Goal: Task Accomplishment & Management: Use online tool/utility

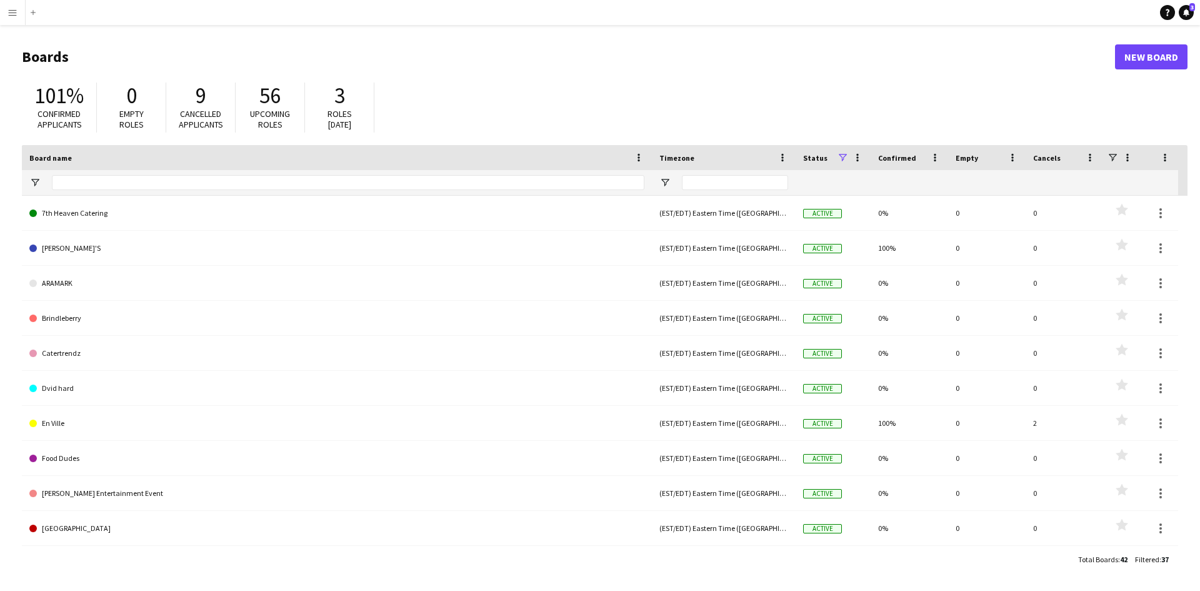
click at [14, 11] on app-icon "Menu" at bounding box center [12, 12] width 10 height 10
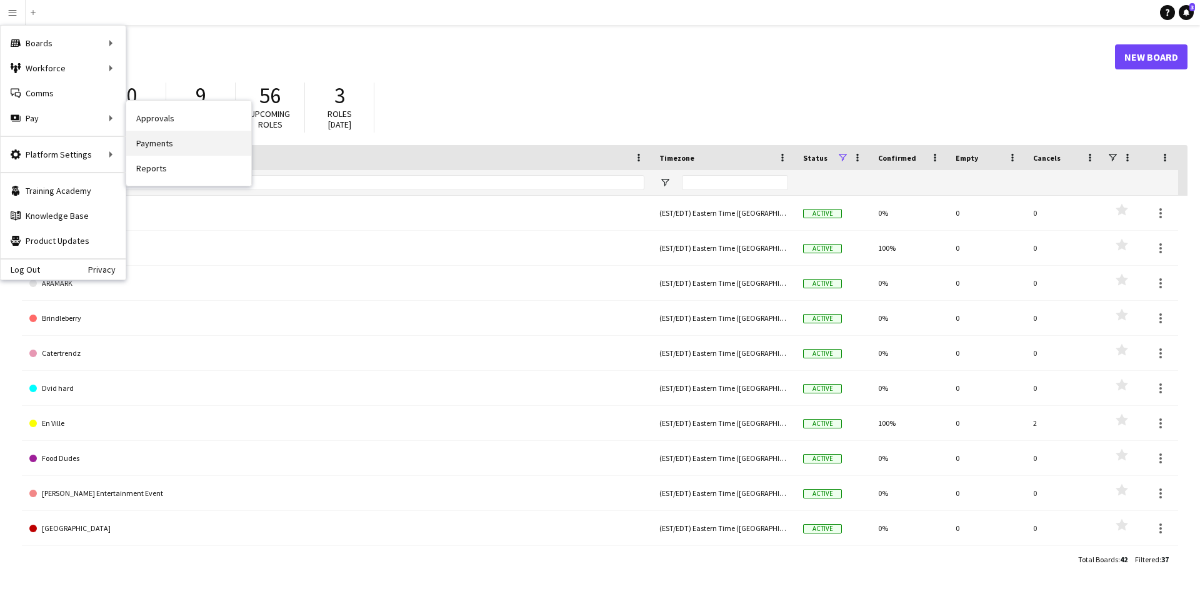
click at [154, 146] on link "Payments" at bounding box center [188, 143] width 125 height 25
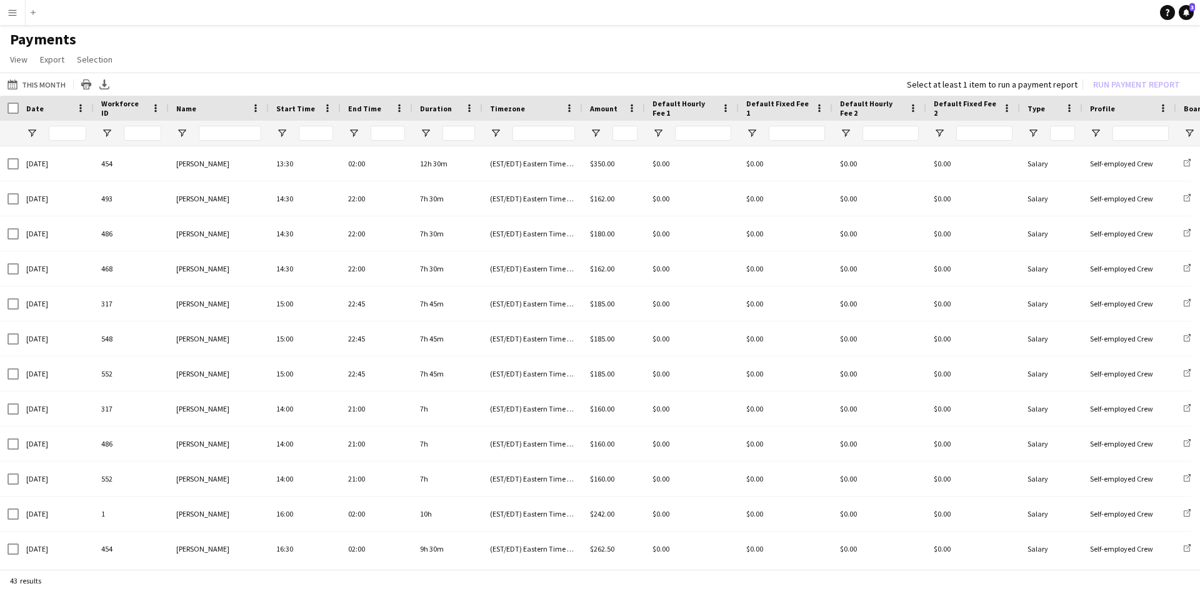
click at [1131, 85] on div "Select at least 1 item to run a payment report Run Payment Report" at bounding box center [1046, 84] width 298 height 17
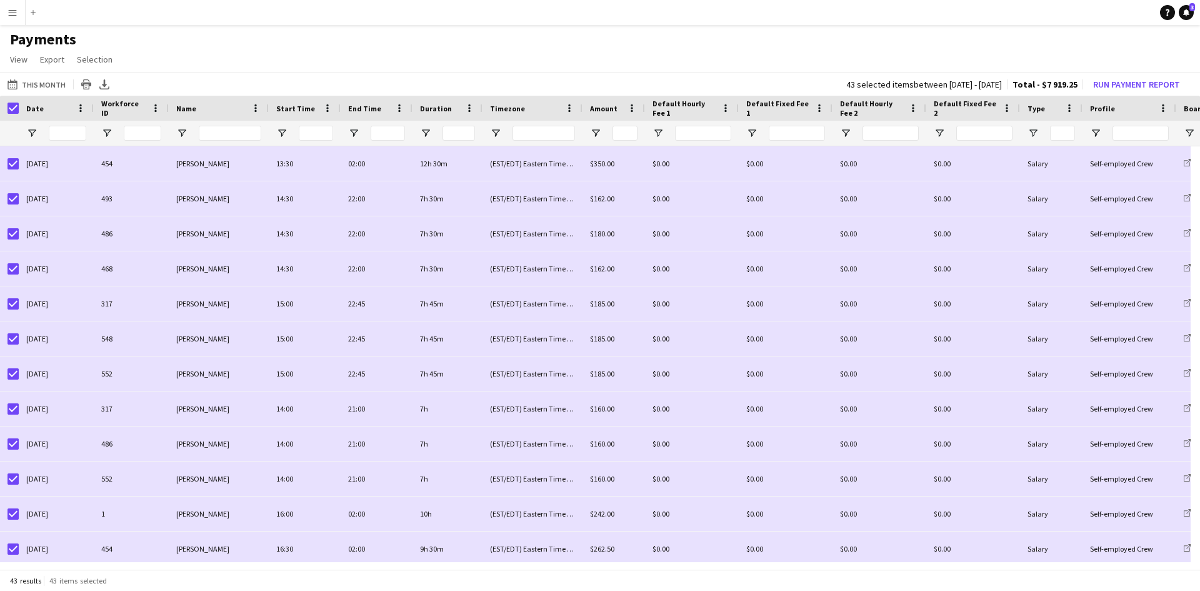
click at [259, 80] on div "This Month This Month [DATE] This Week This Month [DATE] Last Week Last Month […" at bounding box center [600, 83] width 1200 height 23
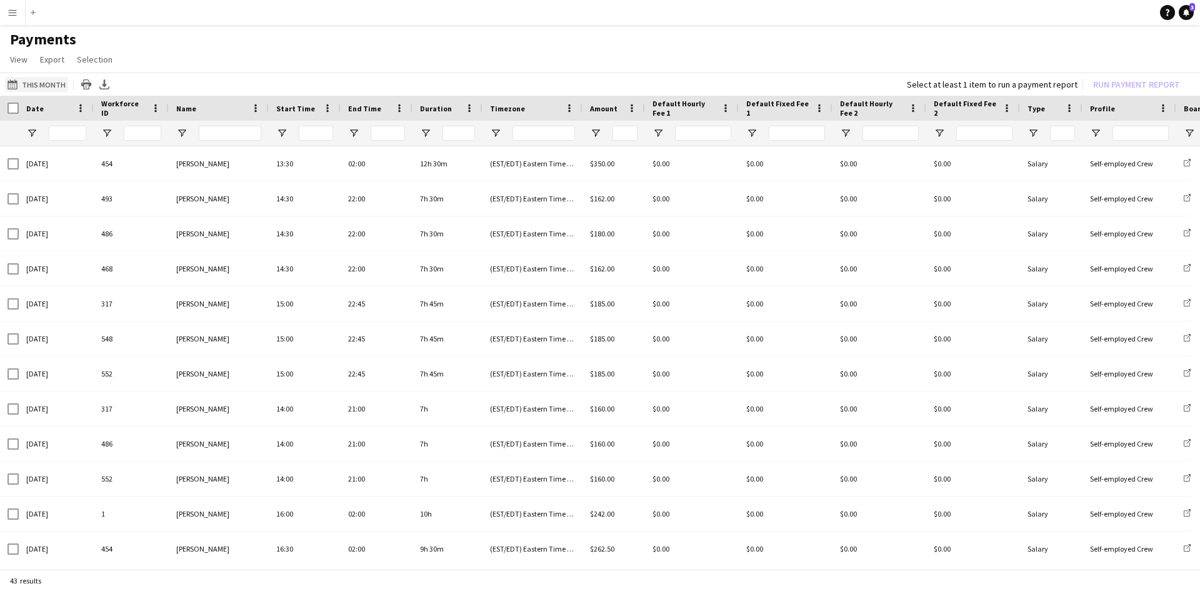
click at [17, 89] on app-icon "This Month" at bounding box center [14, 84] width 14 height 10
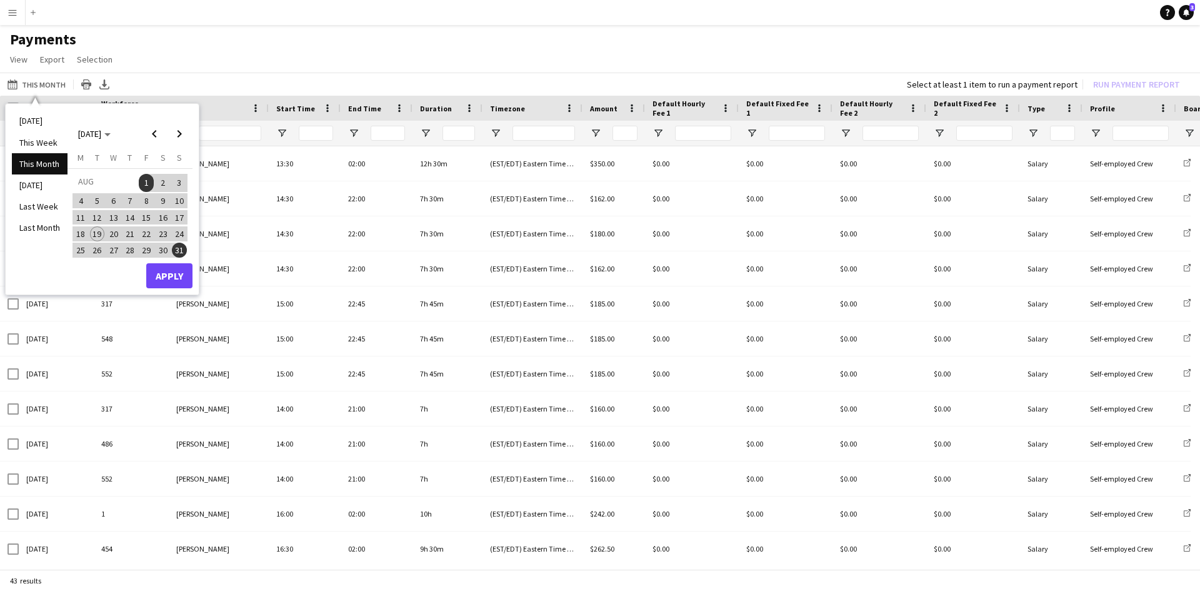
click at [129, 216] on span "14" at bounding box center [129, 217] width 15 height 15
click at [147, 179] on span "1" at bounding box center [146, 182] width 15 height 17
click at [131, 211] on span "14" at bounding box center [129, 217] width 15 height 15
click at [145, 181] on span "1" at bounding box center [146, 182] width 15 height 17
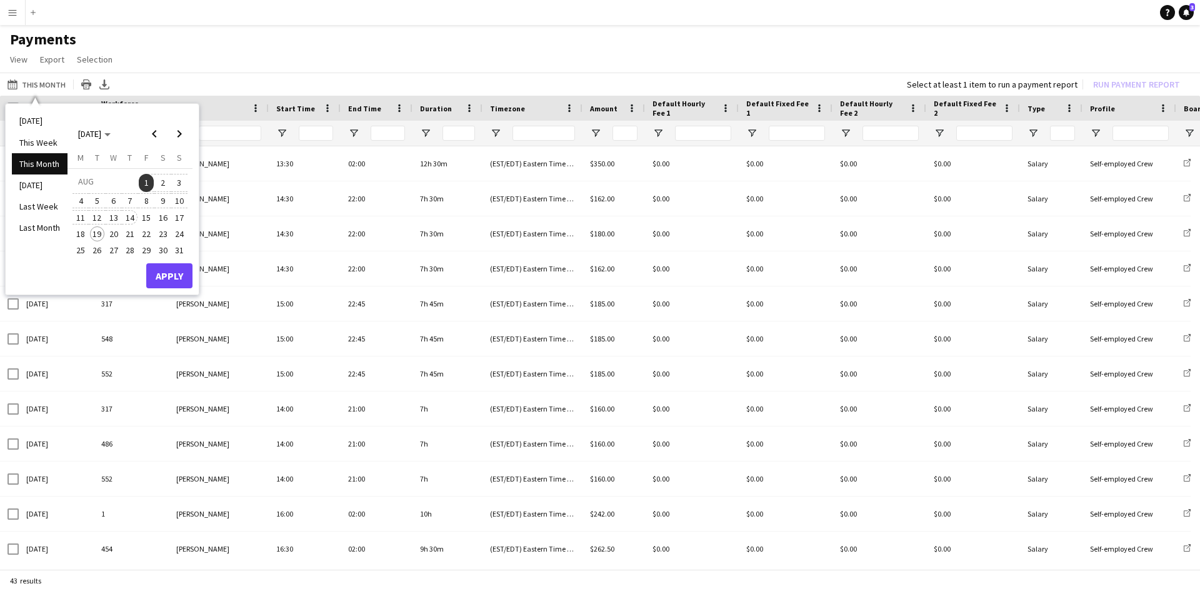
click at [131, 214] on span "14" at bounding box center [129, 217] width 15 height 15
click at [161, 277] on button "Apply" at bounding box center [169, 275] width 46 height 25
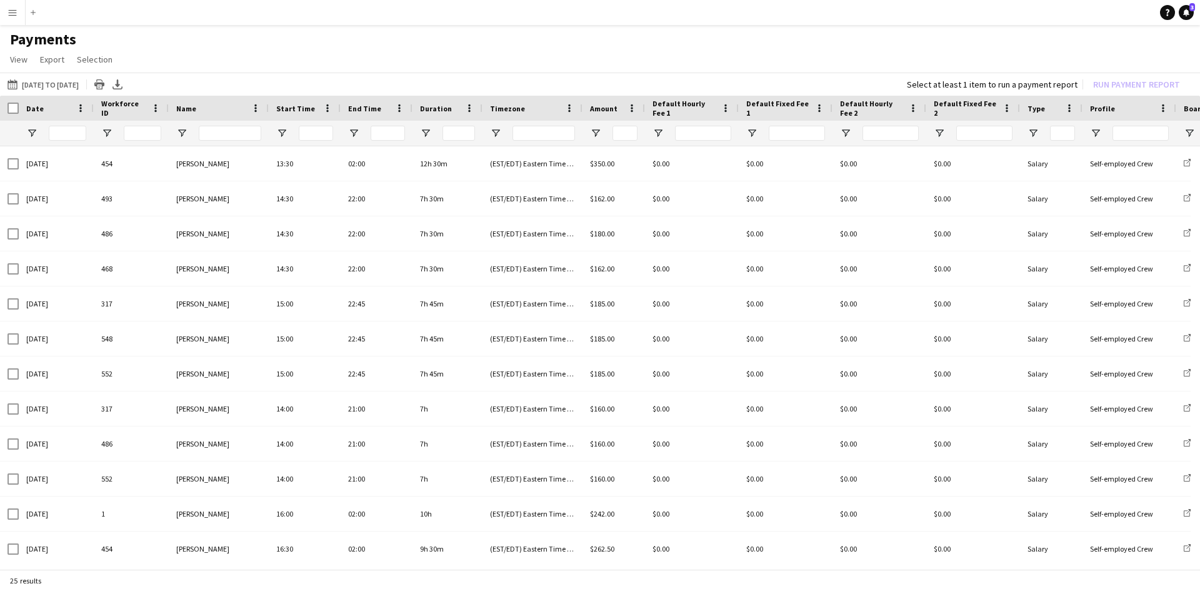
click at [209, 108] on div "Name" at bounding box center [211, 108] width 70 height 19
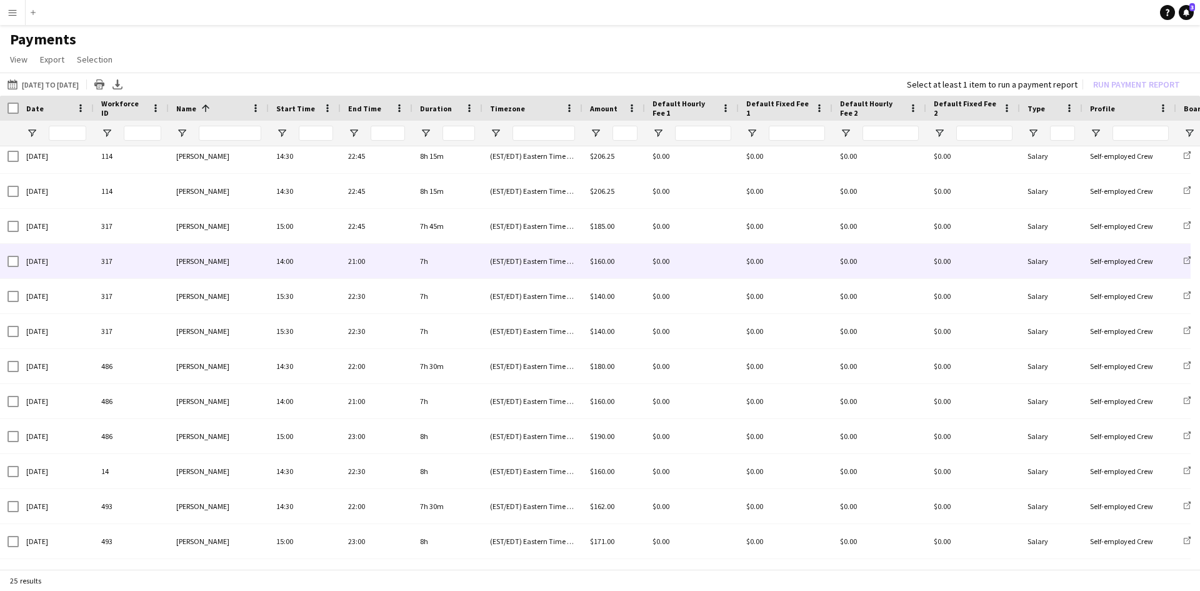
scroll to position [140, 0]
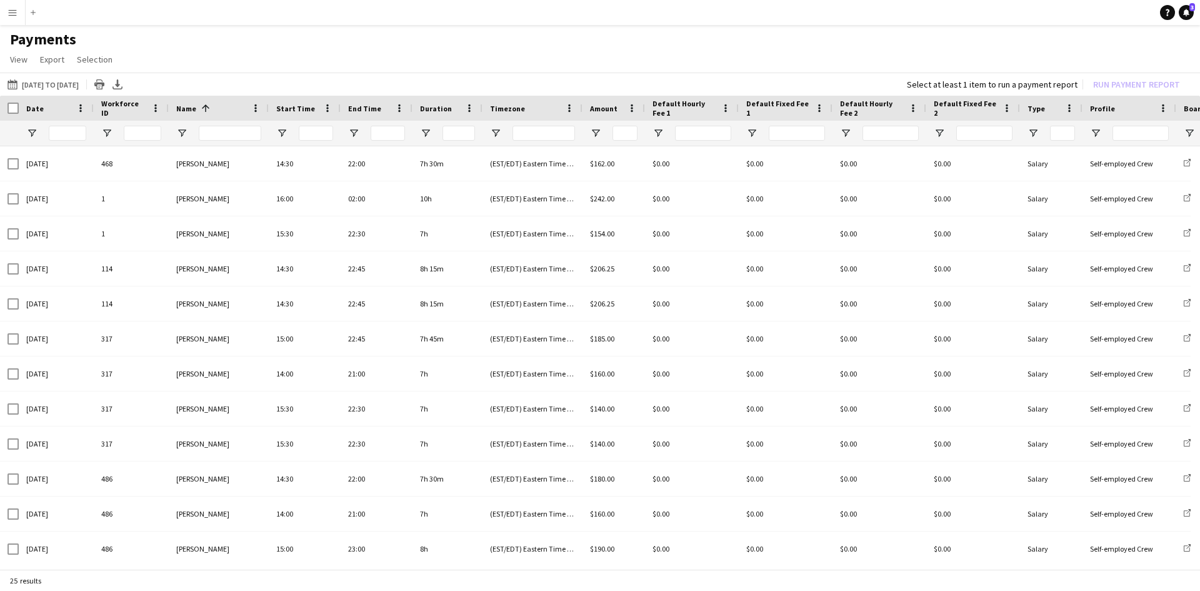
click at [1129, 83] on div "Select at least 1 item to run a payment report Run Payment Report" at bounding box center [1046, 84] width 298 height 17
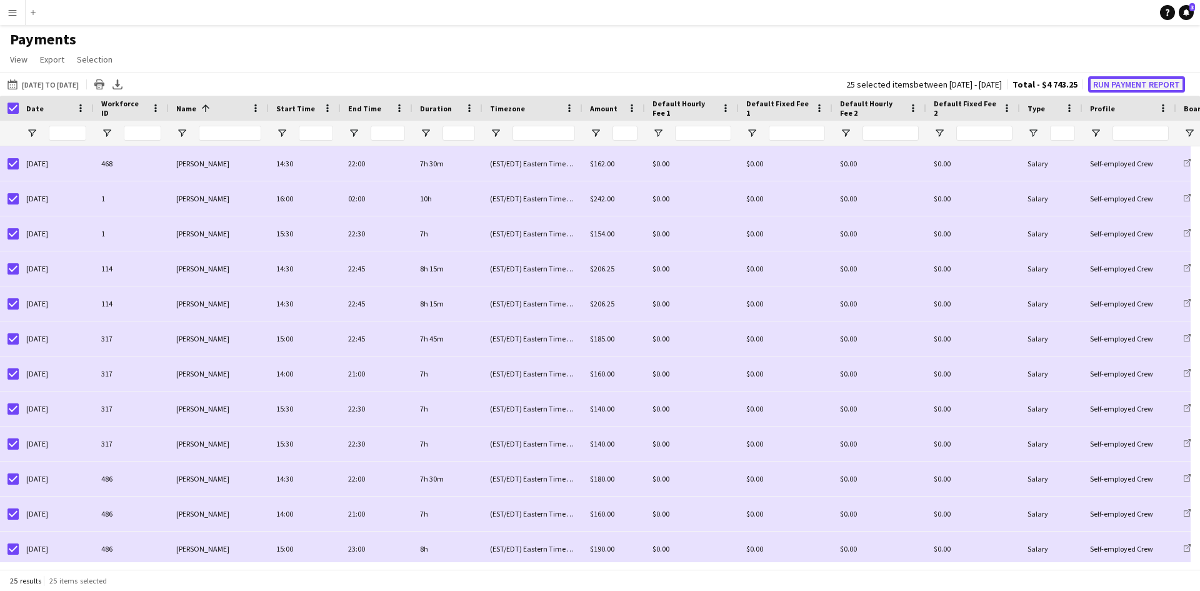
click at [1166, 90] on button "Run Payment Report" at bounding box center [1136, 84] width 97 height 16
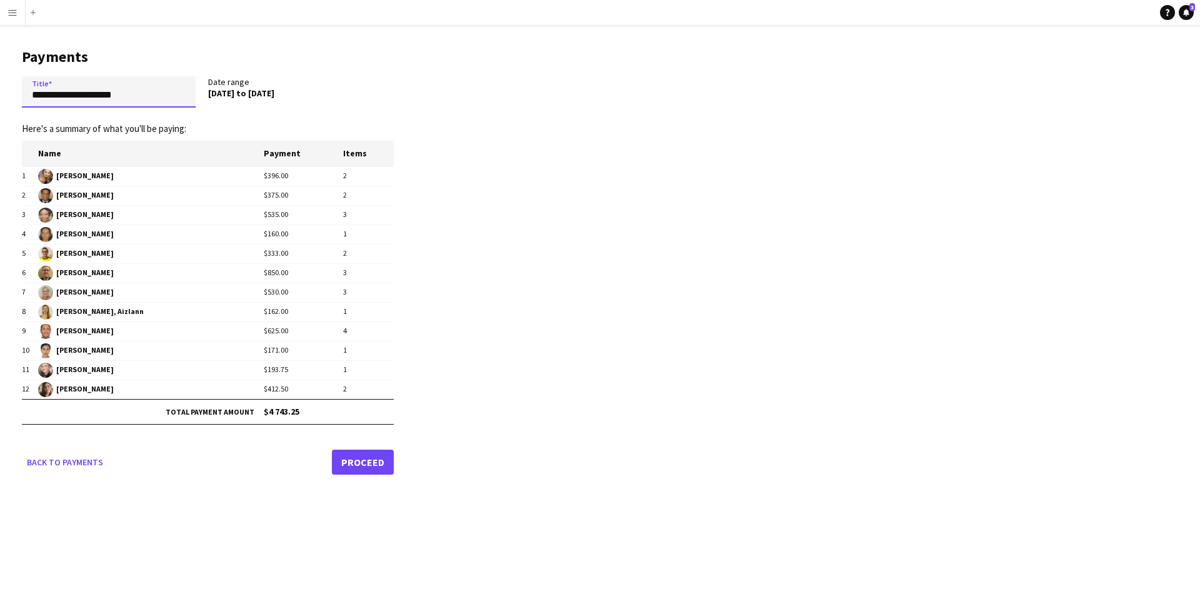
click at [117, 99] on input "**********" at bounding box center [109, 91] width 174 height 31
drag, startPoint x: 157, startPoint y: 94, endPoint x: 62, endPoint y: 87, distance: 95.9
click at [62, 87] on input "**********" at bounding box center [109, 91] width 174 height 31
click at [59, 90] on input "**********" at bounding box center [109, 91] width 174 height 31
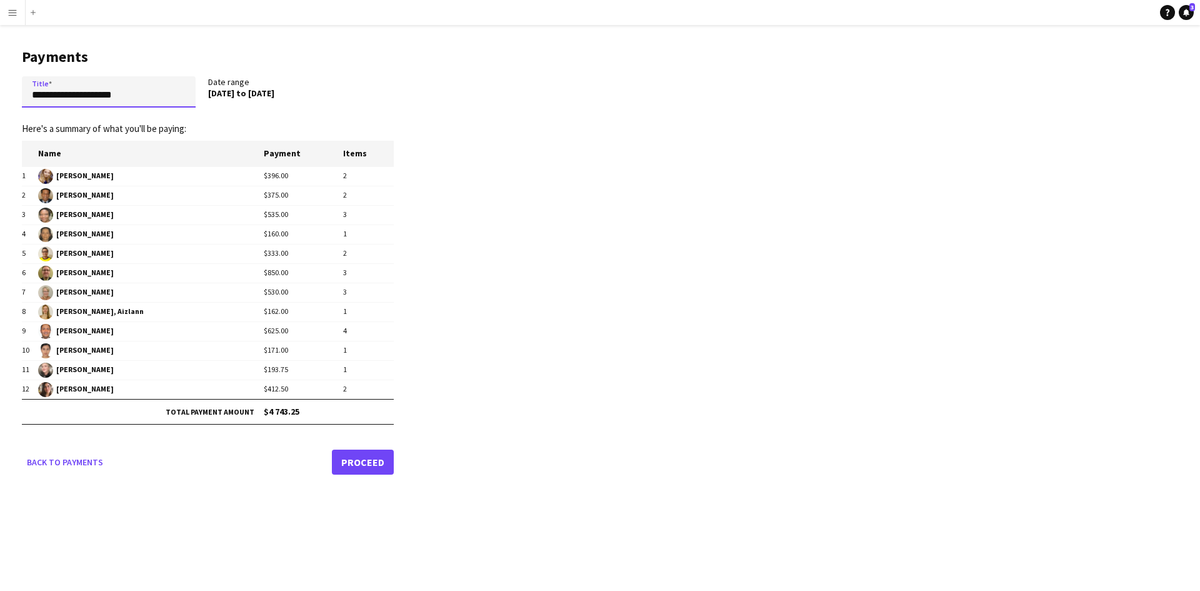
click at [59, 89] on input "**********" at bounding box center [109, 91] width 174 height 31
type input "**********"
click at [64, 459] on link "Back to payments" at bounding box center [65, 461] width 86 height 25
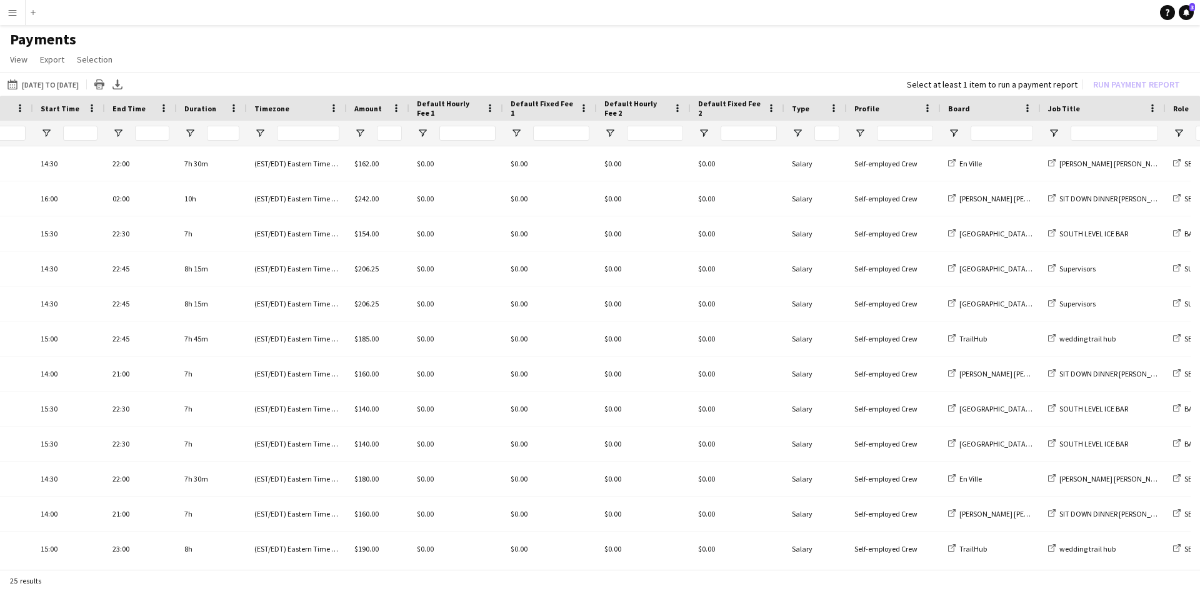
scroll to position [0, 355]
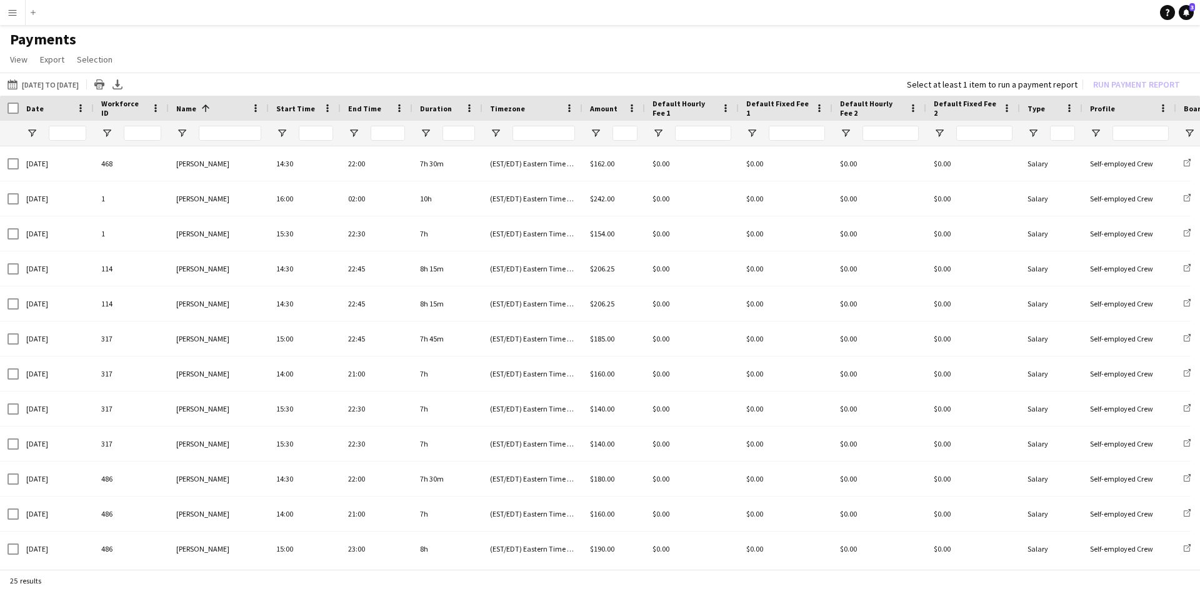
drag, startPoint x: 647, startPoint y: 570, endPoint x: 842, endPoint y: 584, distance: 195.5
click at [842, 584] on div "25 results" at bounding box center [600, 579] width 1200 height 21
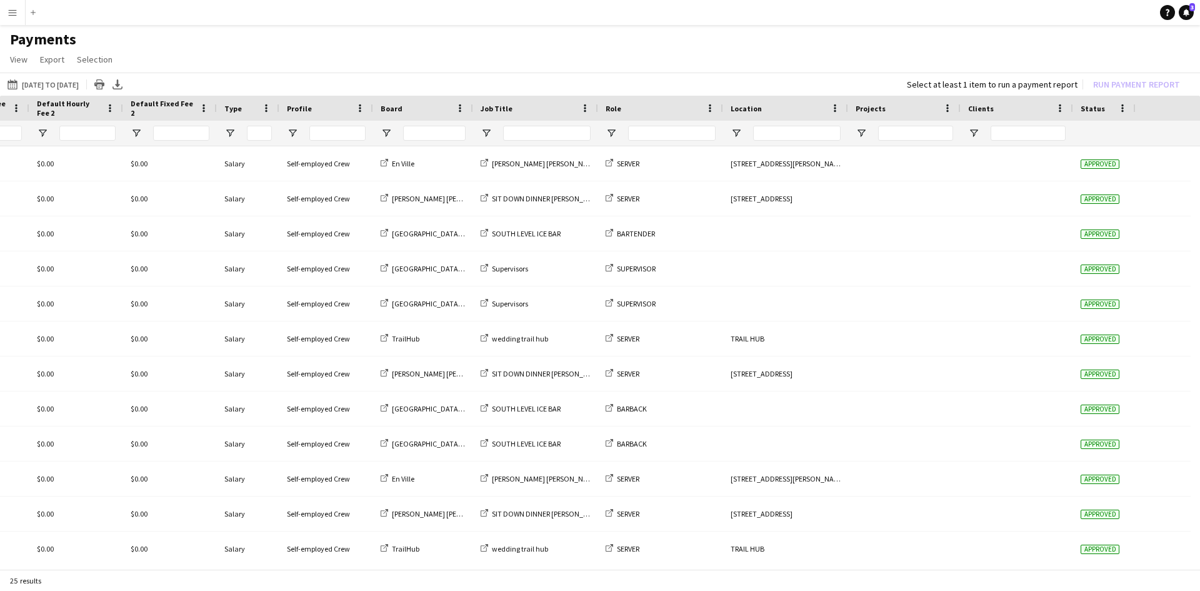
scroll to position [0, 516]
